Goal: Navigation & Orientation: Find specific page/section

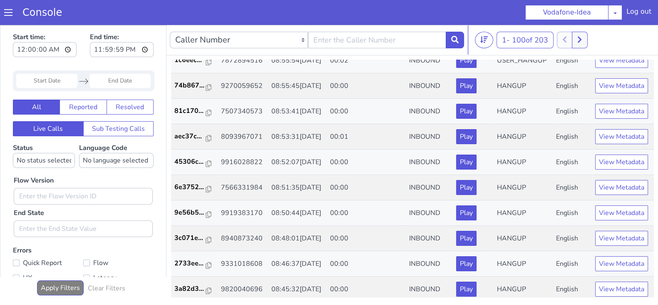
scroll to position [1325, 0]
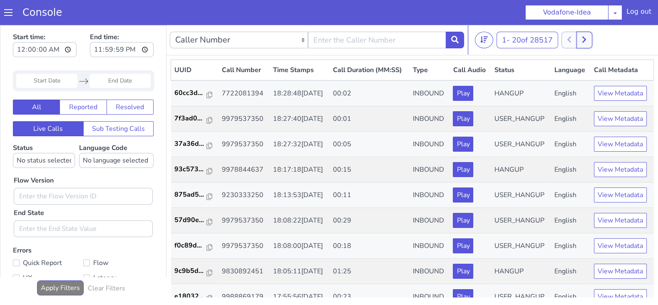
click at [586, 41] on icon at bounding box center [585, 40] width 4 height 6
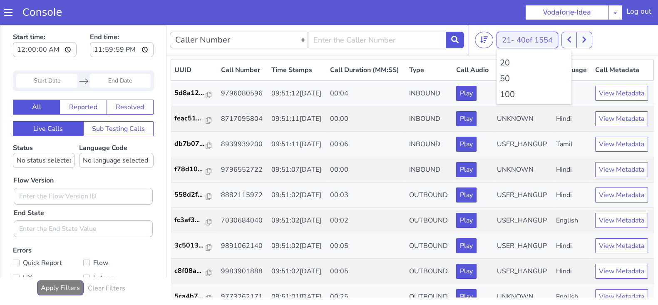
click at [517, 39] on button "21 - 40 of 1554" at bounding box center [528, 40] width 62 height 17
click at [505, 92] on li "100" at bounding box center [534, 94] width 68 height 12
